Goal: Navigation & Orientation: Find specific page/section

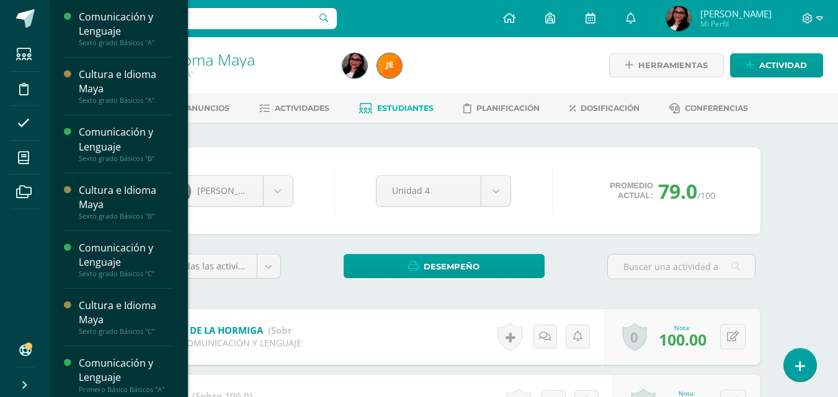
click at [110, 143] on span "Estudiantes" at bounding box center [119, 146] width 49 height 12
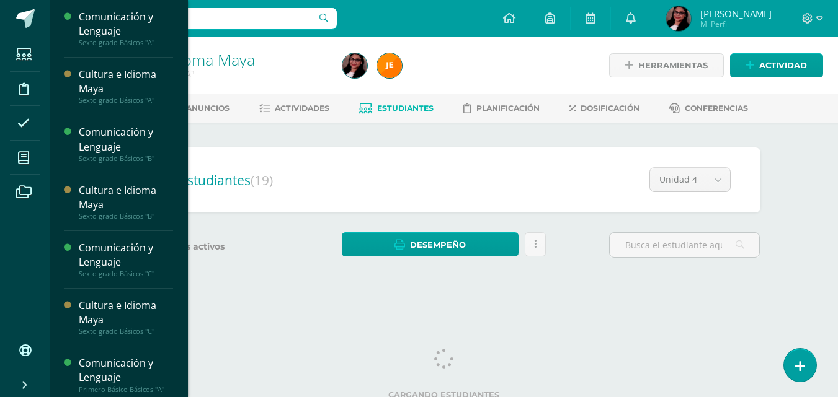
click at [124, 180] on span "Actividades" at bounding box center [116, 180] width 48 height 12
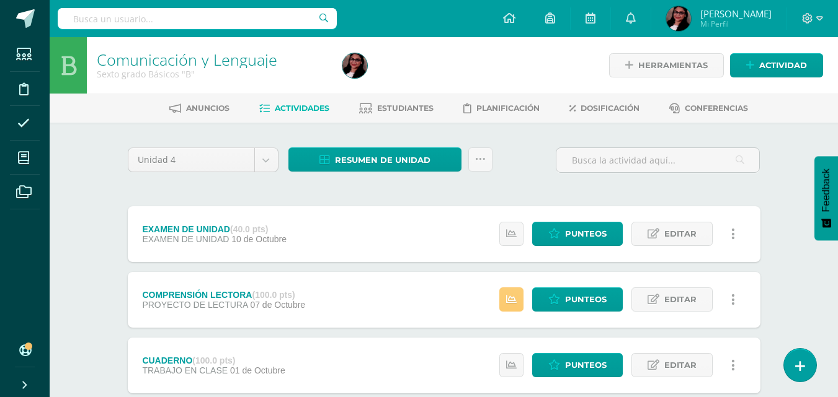
click at [388, 107] on span "Estudiantes" at bounding box center [405, 108] width 56 height 9
